Goal: Find specific page/section: Find specific page/section

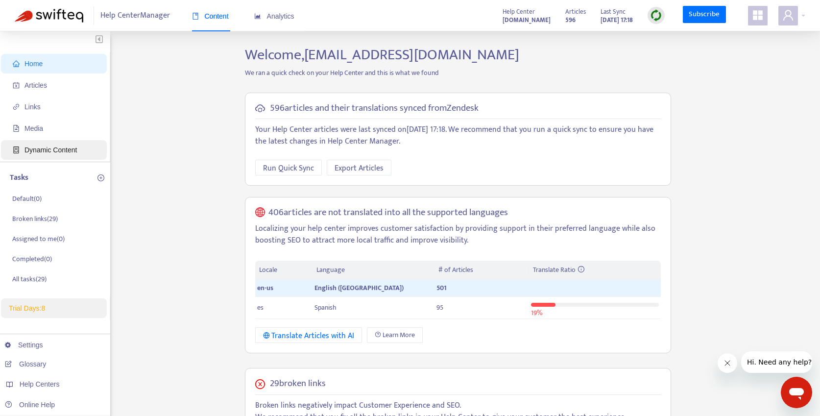
click at [51, 147] on span "Dynamic Content" at bounding box center [51, 150] width 52 height 8
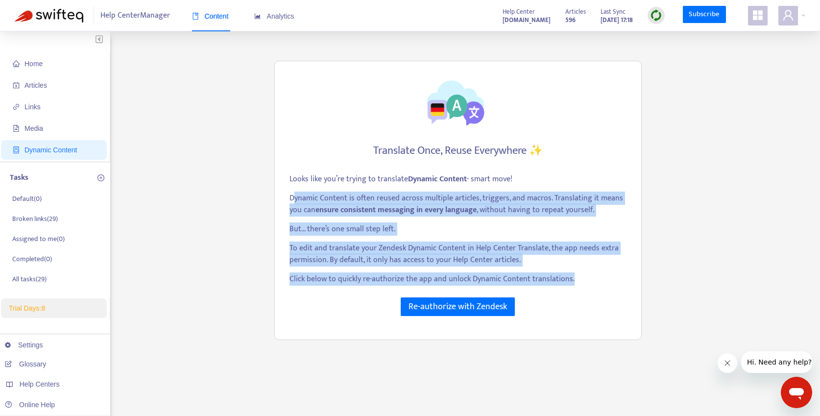
drag, startPoint x: 292, startPoint y: 198, endPoint x: 596, endPoint y: 276, distance: 313.8
click at [596, 276] on div "Looks like you’re trying to translate Dynamic Content - smart move! Dynamic Con…" at bounding box center [458, 232] width 337 height 119
